Goal: Obtain resource: Download file/media

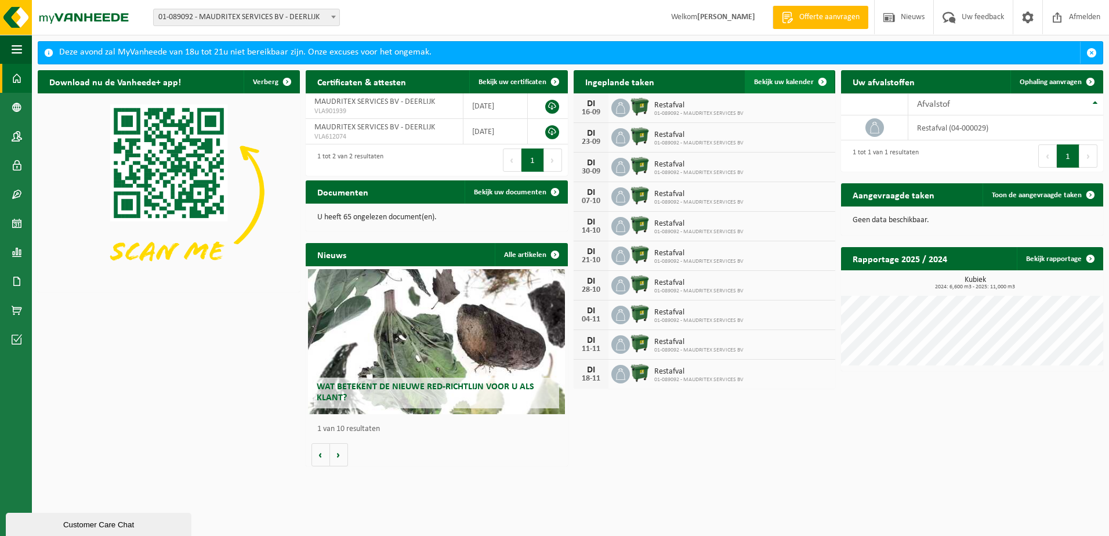
click at [798, 79] on span "Bekijk uw kalender" at bounding box center [784, 82] width 60 height 8
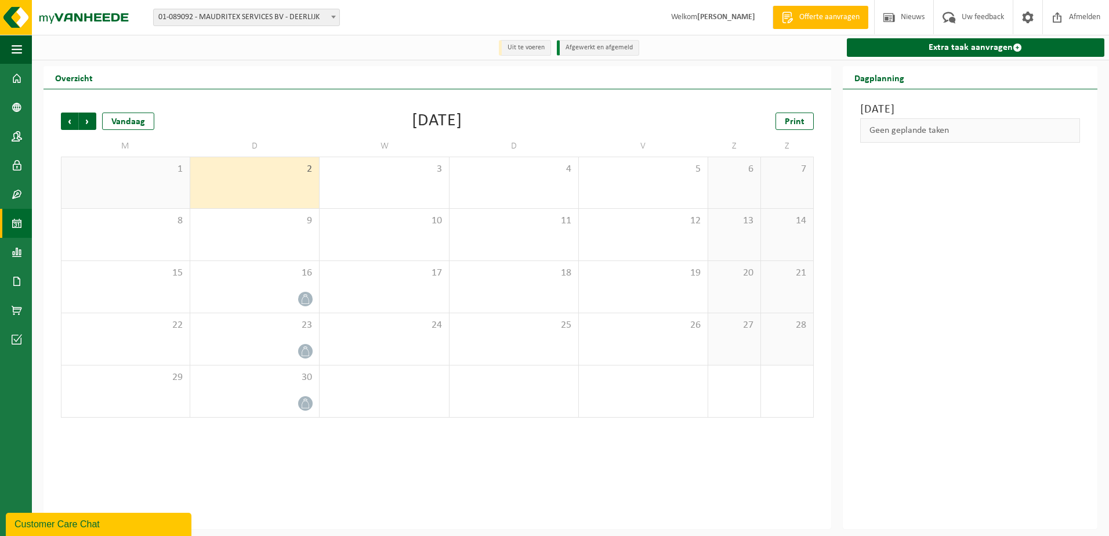
click at [285, 461] on div "Vorige Volgende Vandaag [DATE] Print M D W D V Z Z 1 2 3 4 5 6 7 8 9 10 11 12 1…" at bounding box center [438, 309] width 788 height 440
click at [16, 78] on span at bounding box center [17, 78] width 10 height 29
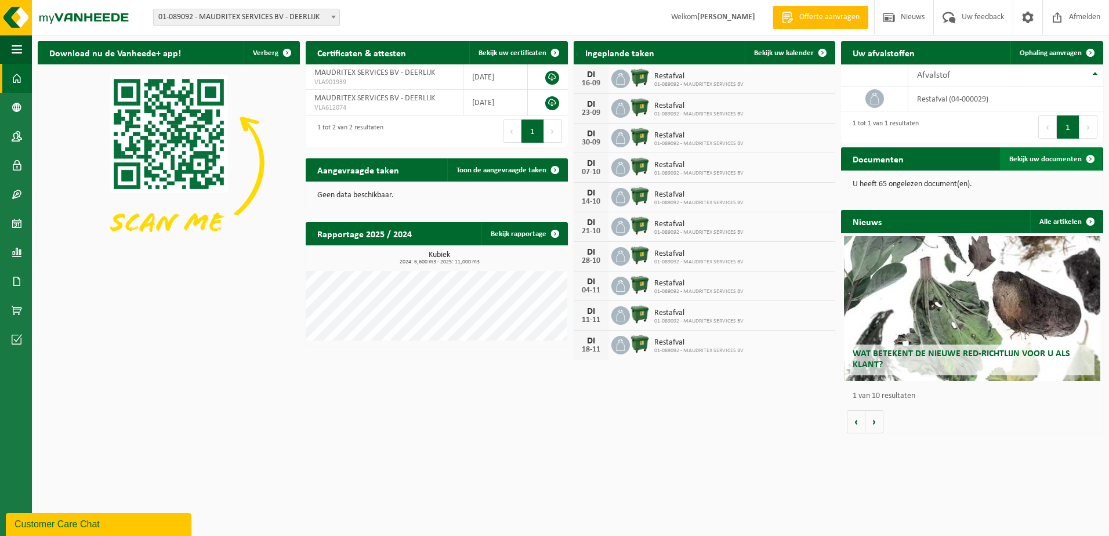
click at [1044, 156] on span "Bekijk uw documenten" at bounding box center [1046, 160] width 73 height 8
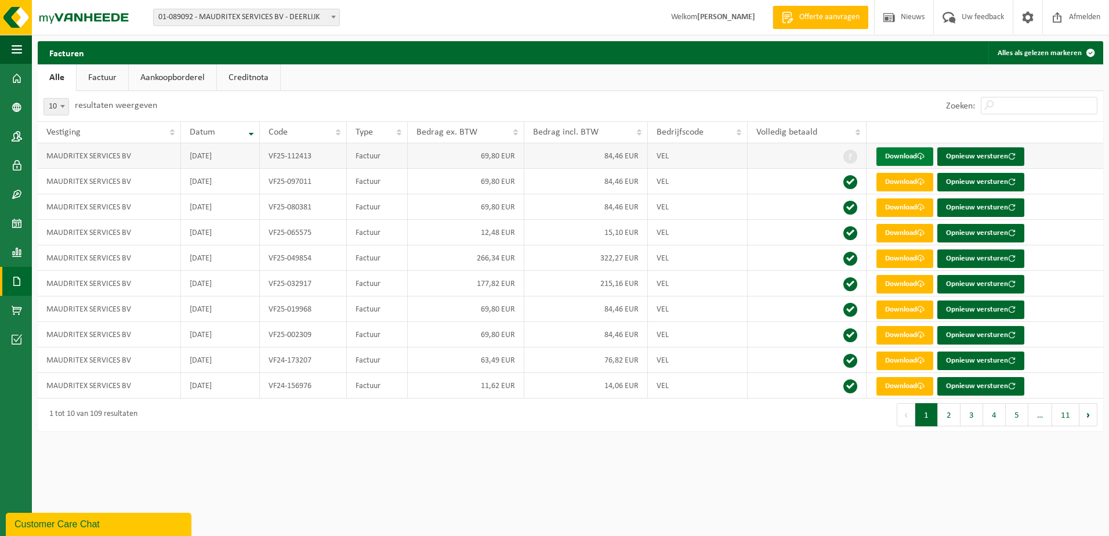
click at [898, 158] on link "Download" at bounding box center [905, 156] width 57 height 19
click at [1083, 17] on span "Afmelden" at bounding box center [1084, 17] width 37 height 34
